Goal: Task Accomplishment & Management: Manage account settings

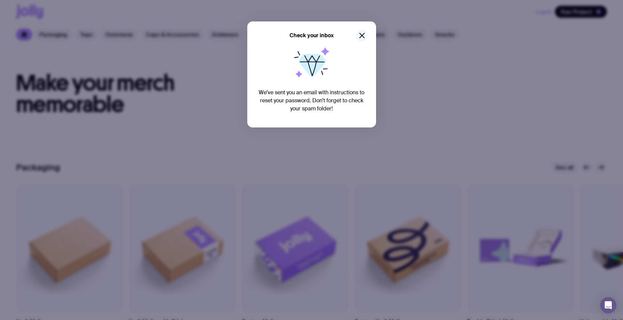
click at [362, 34] on icon "button" at bounding box center [362, 36] width 8 height 8
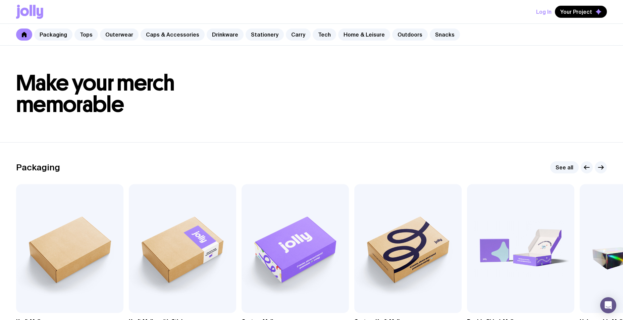
click at [541, 13] on button "Log In" at bounding box center [543, 12] width 15 height 12
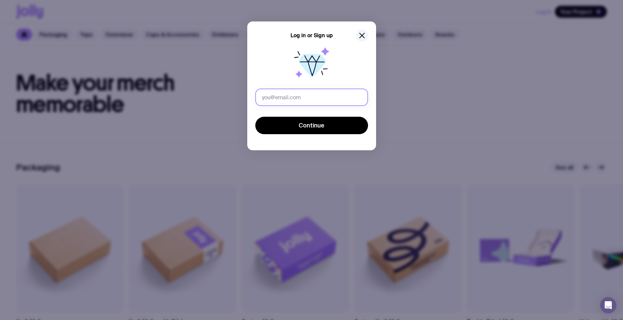
click at [300, 96] on input "text" at bounding box center [311, 97] width 113 height 17
type input "kiera.cahill@wesfarmershealth.com.au"
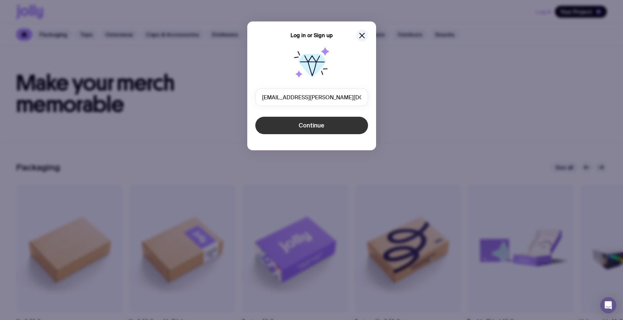
click at [302, 130] on button "Continue" at bounding box center [311, 125] width 113 height 17
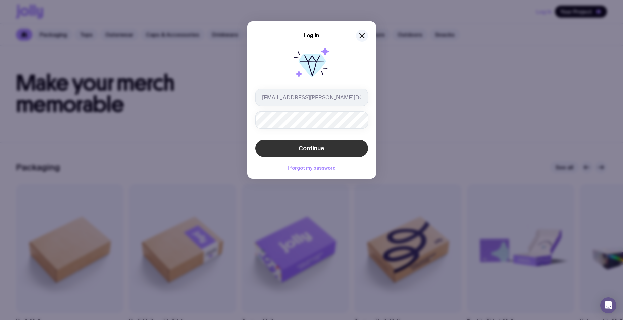
click at [304, 149] on span "Continue" at bounding box center [312, 148] width 26 height 8
click at [306, 175] on button "I forgot my password" at bounding box center [311, 174] width 48 height 5
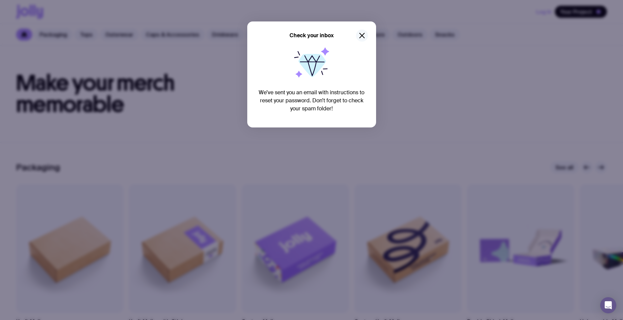
click at [364, 36] on icon "button" at bounding box center [362, 36] width 8 height 8
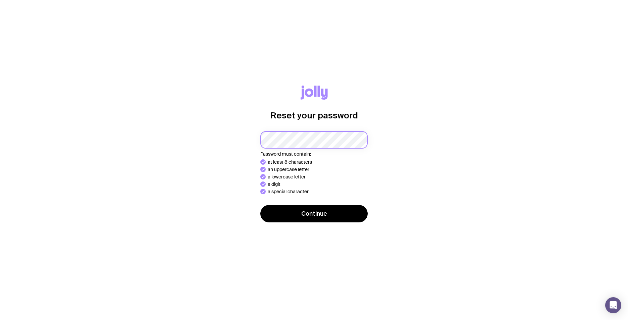
click at [260, 205] on button "Continue" at bounding box center [313, 213] width 107 height 17
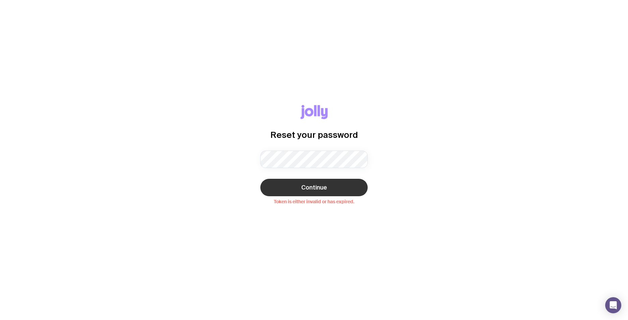
click at [317, 190] on span "Continue" at bounding box center [314, 187] width 26 height 8
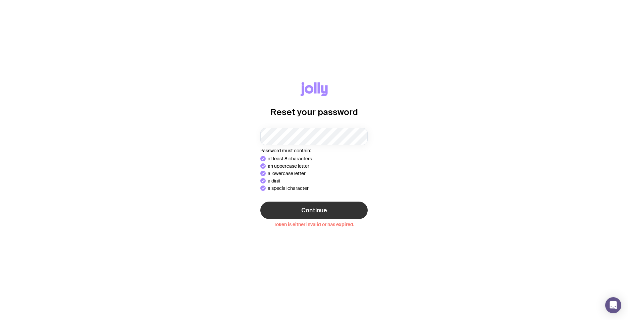
click at [304, 207] on span "Continue" at bounding box center [314, 210] width 26 height 8
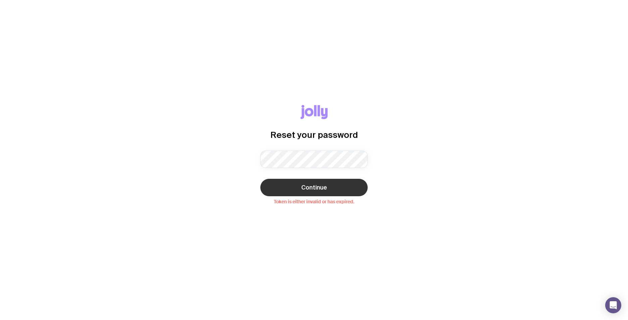
click at [319, 184] on span "Continue" at bounding box center [314, 187] width 26 height 8
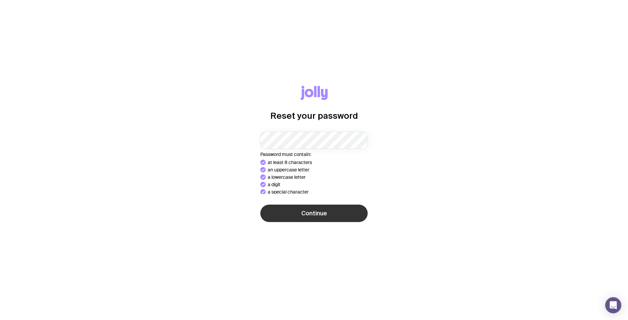
click at [325, 215] on button "Continue" at bounding box center [313, 213] width 107 height 17
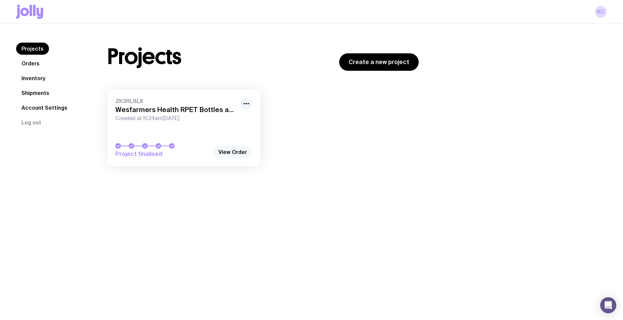
click at [237, 151] on link "View Order" at bounding box center [232, 152] width 39 height 12
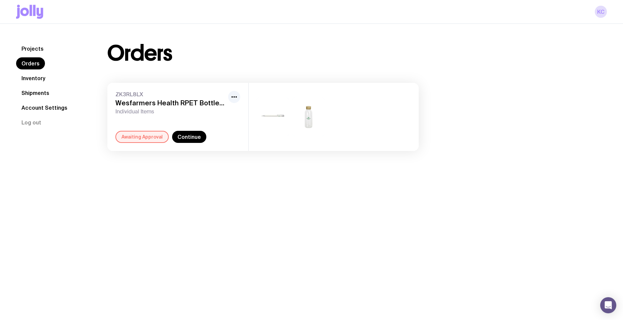
click at [291, 113] on div at bounding box center [334, 117] width 170 height 68
click at [189, 138] on link "Continue" at bounding box center [189, 137] width 34 height 12
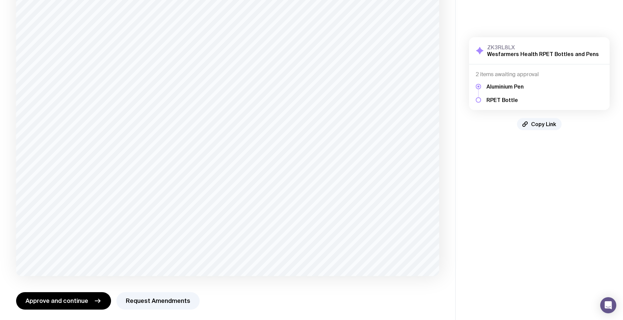
scroll to position [76, 0]
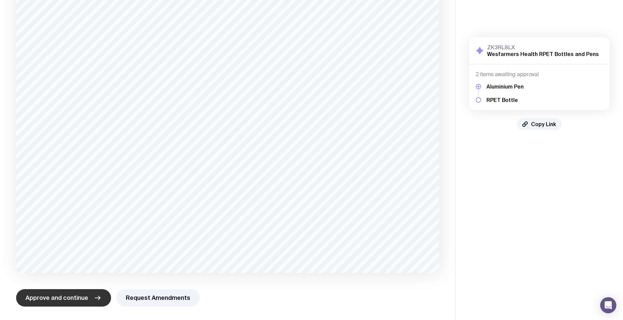
click at [85, 299] on span "Approve and continue" at bounding box center [56, 298] width 63 height 8
click at [81, 296] on span "Approve and continue" at bounding box center [56, 298] width 63 height 8
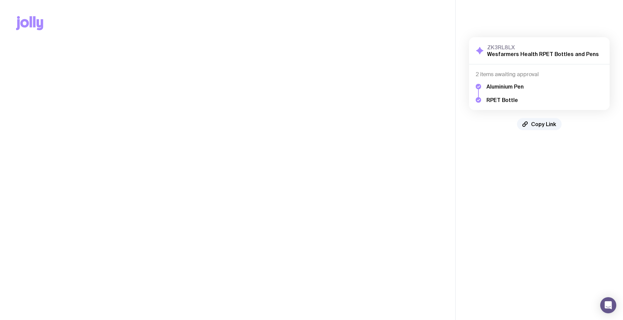
scroll to position [0, 0]
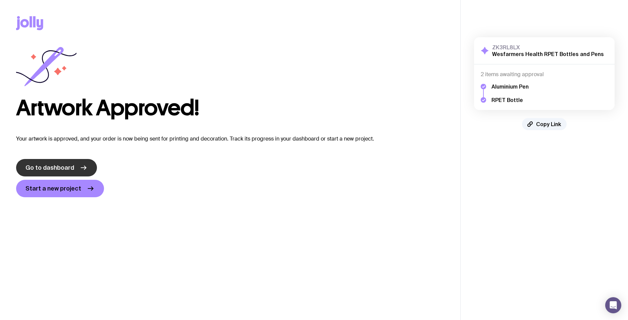
click at [55, 169] on span "Go to dashboard" at bounding box center [49, 168] width 49 height 8
